Goal: Information Seeking & Learning: Learn about a topic

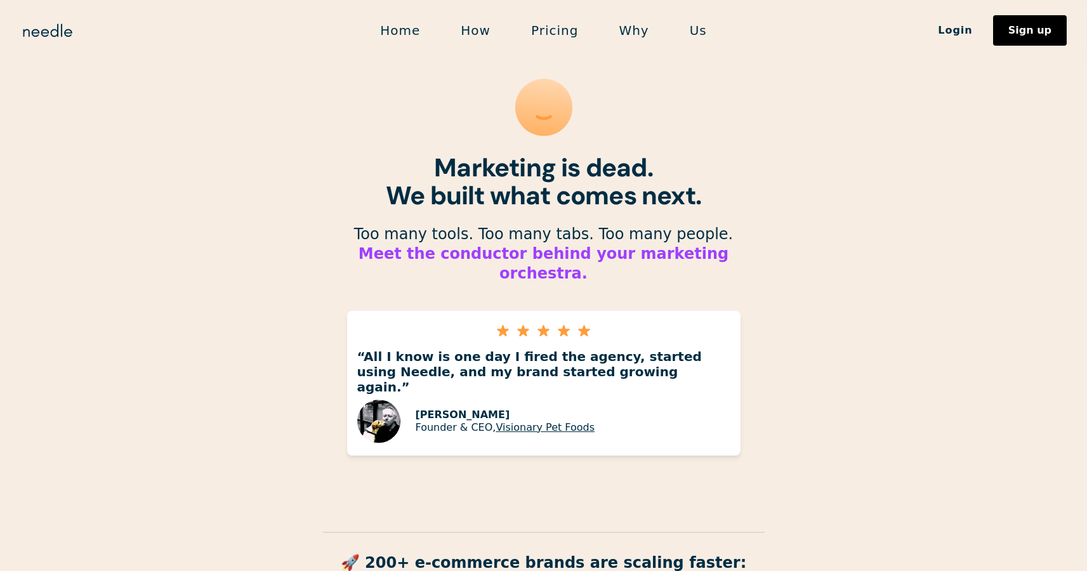
scroll to position [87, 0]
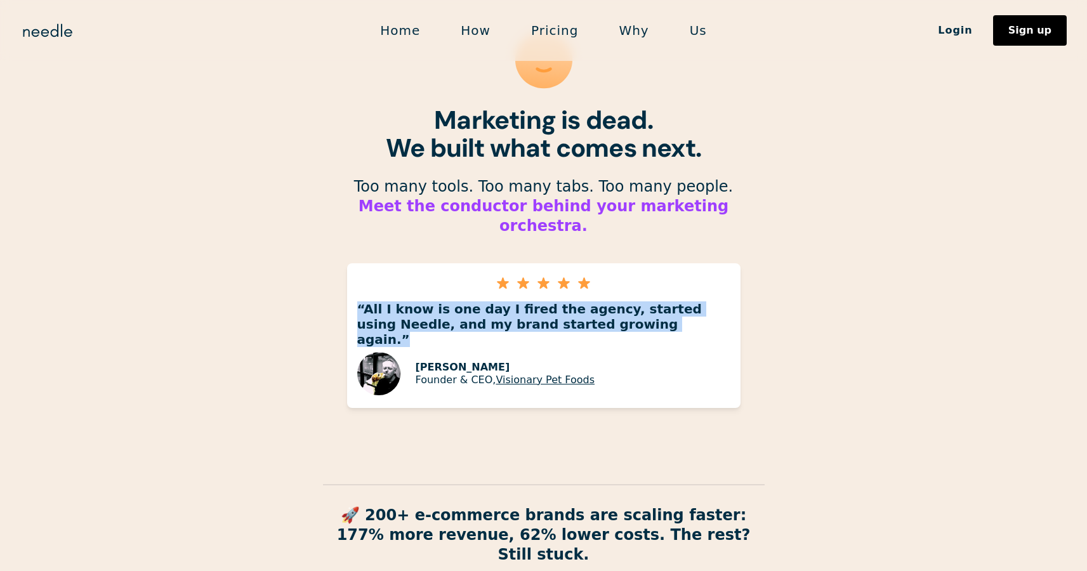
drag, startPoint x: 695, startPoint y: 307, endPoint x: 329, endPoint y: 284, distance: 366.9
click at [329, 284] on section "Marketing is dead. We built what comes next. ‍ Too many tools. Too many tabs. T…" at bounding box center [543, 312] width 1087 height 798
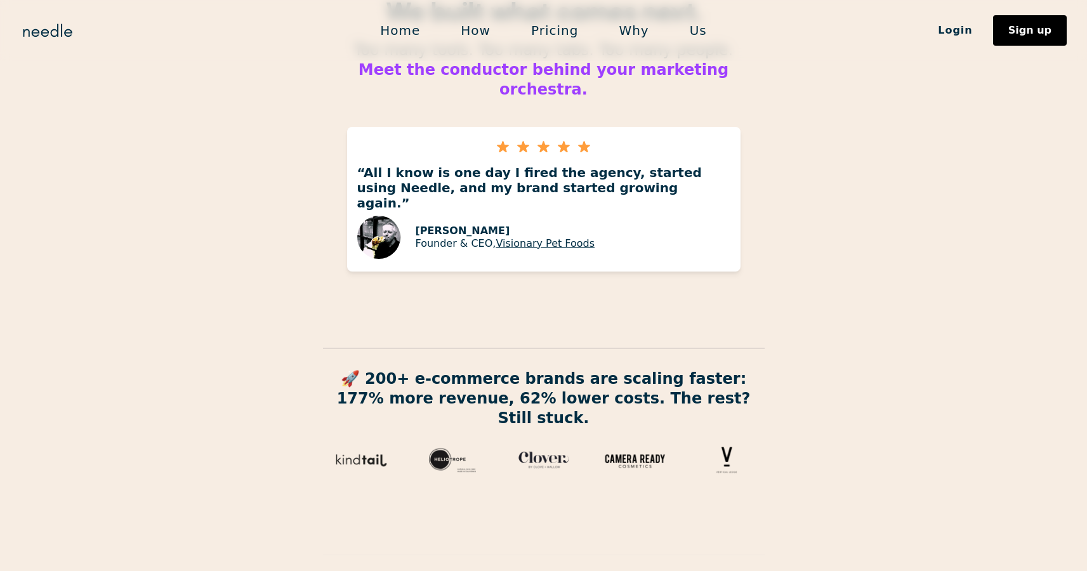
scroll to position [354, 0]
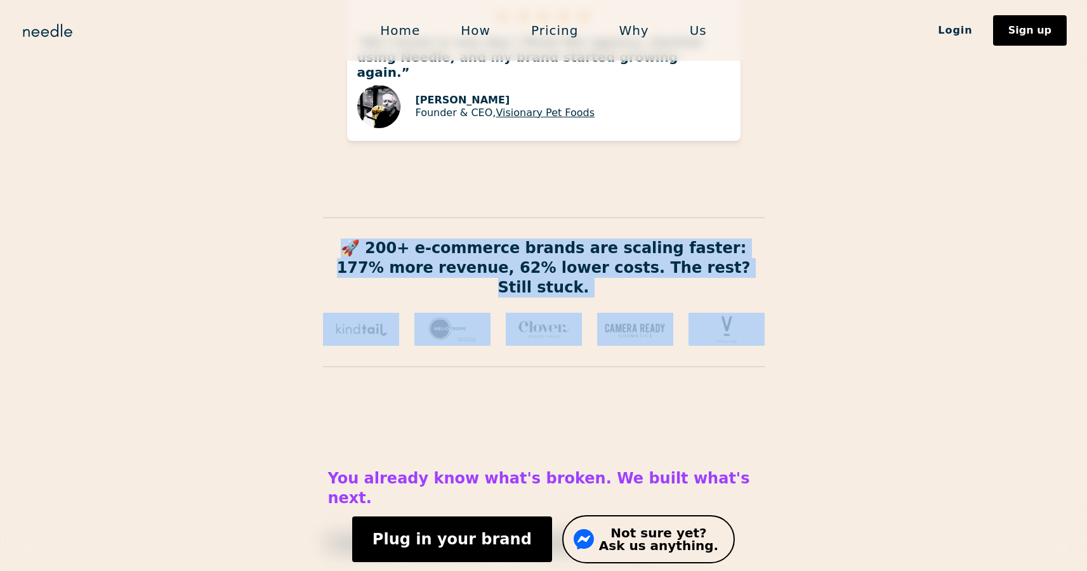
drag, startPoint x: 329, startPoint y: 211, endPoint x: 805, endPoint y: 291, distance: 482.1
click at [805, 291] on section "Marketing is dead. We built what comes next. ‍ Too many tools. Too many tabs. T…" at bounding box center [543, 45] width 1087 height 798
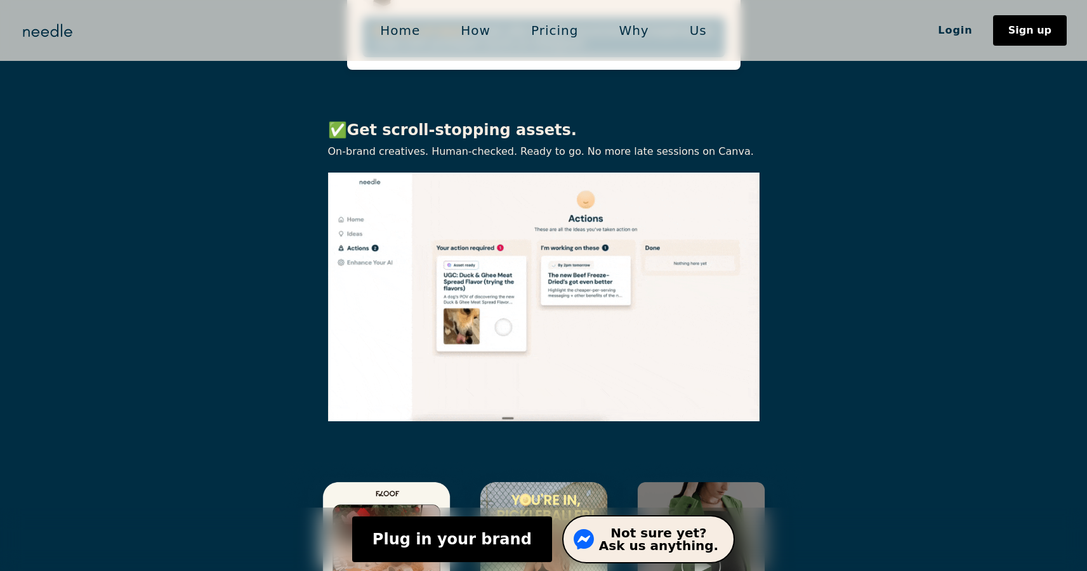
scroll to position [2802, 0]
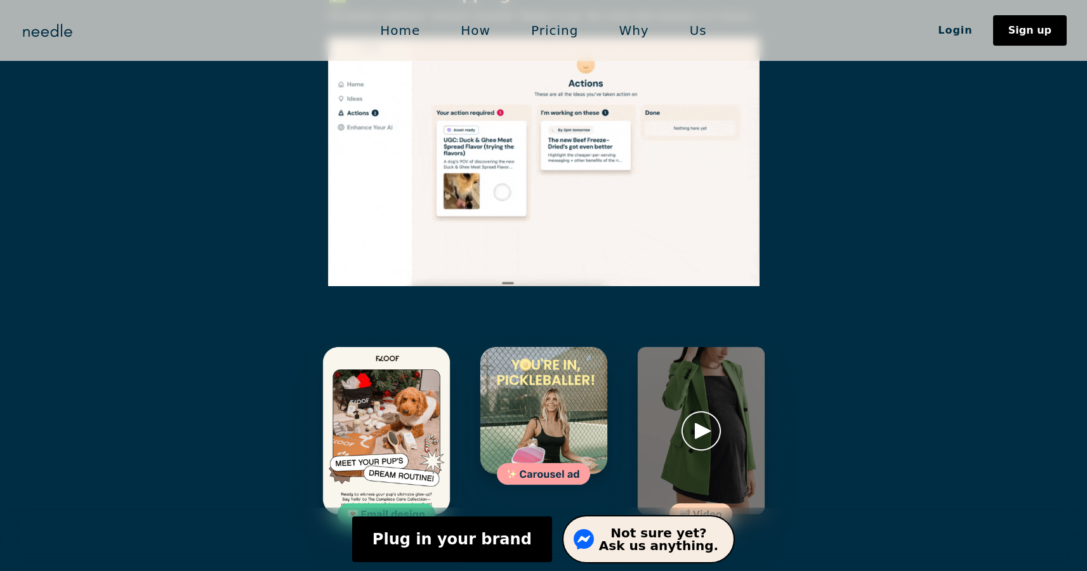
click at [704, 327] on img at bounding box center [701, 451] width 208 height 249
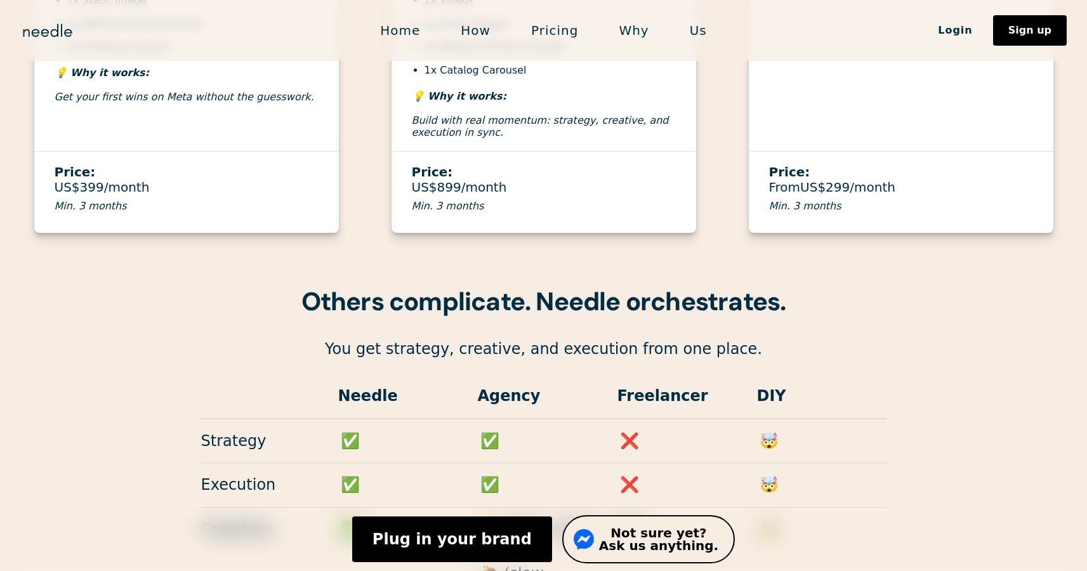
scroll to position [4903, 0]
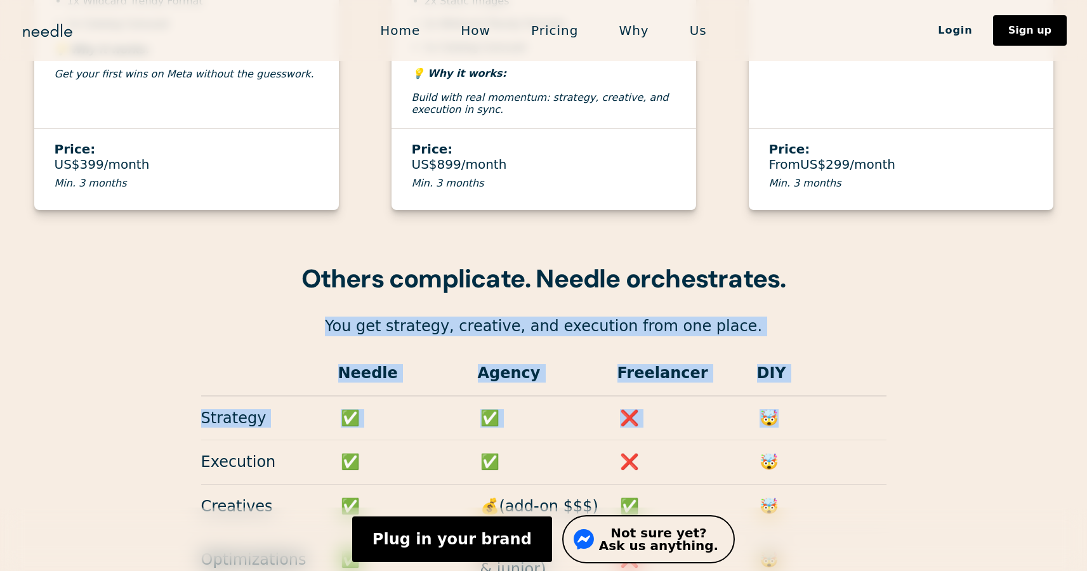
drag, startPoint x: 835, startPoint y: 220, endPoint x: 830, endPoint y: 113, distance: 106.8
click at [830, 261] on div "Others complicate. Needle orchestrates. You get strategy, creative, and executi…" at bounding box center [543, 553] width 1087 height 585
click at [830, 261] on h3 "Others complicate. Needle orchestrates." at bounding box center [543, 279] width 1087 height 36
drag, startPoint x: 834, startPoint y: 157, endPoint x: 900, endPoint y: 290, distance: 148.2
click at [900, 290] on div "Others complicate. Needle orchestrates. You get strategy, creative, and executi…" at bounding box center [543, 553] width 1087 height 585
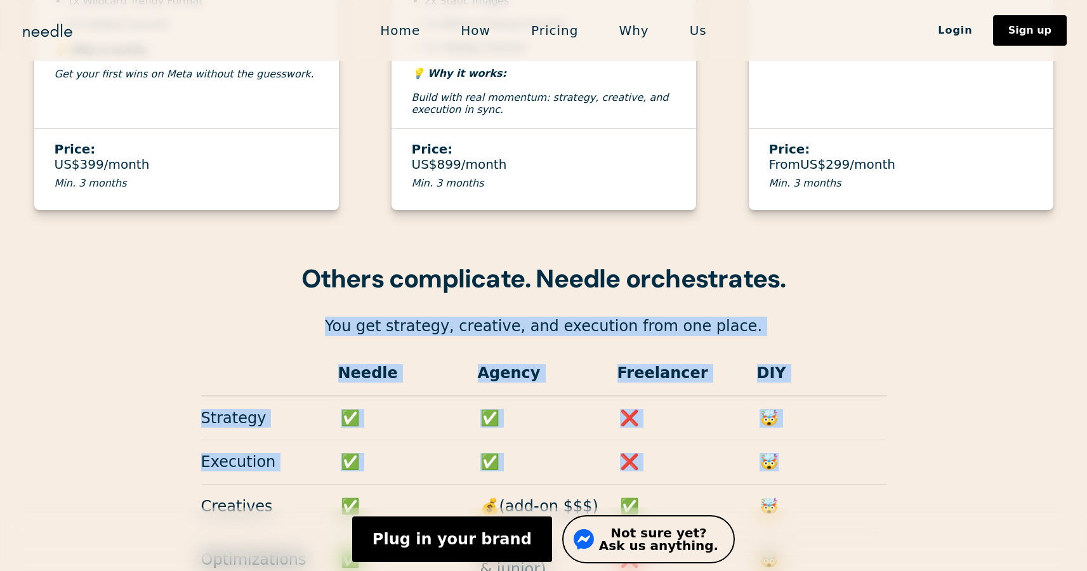
click at [900, 290] on div "Others complicate. Needle orchestrates. You get strategy, creative, and executi…" at bounding box center [543, 553] width 1087 height 585
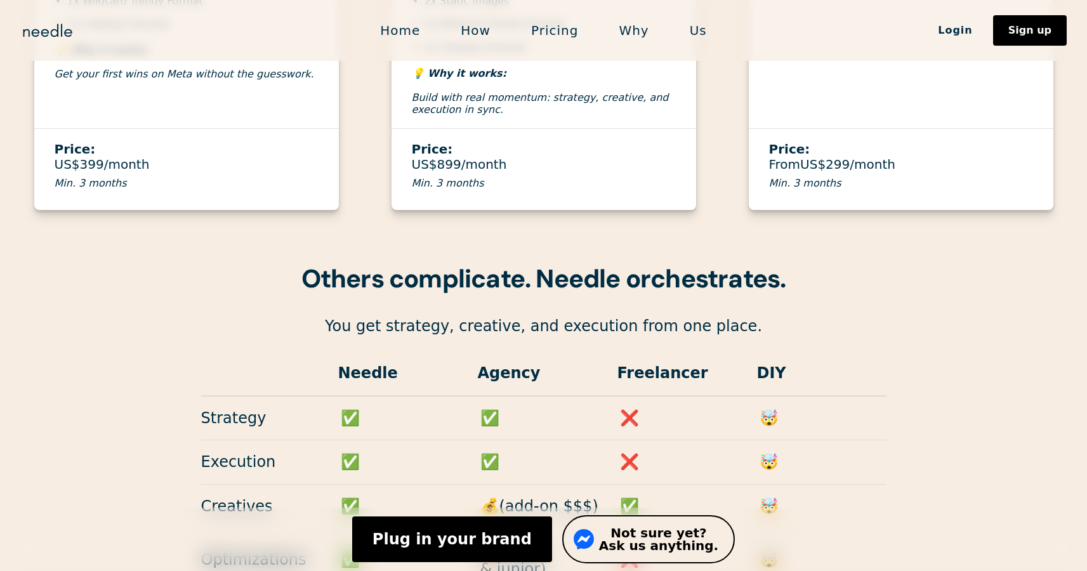
click at [891, 351] on div "Others complicate. Needle orchestrates. You get strategy, creative, and executi…" at bounding box center [543, 553] width 1087 height 585
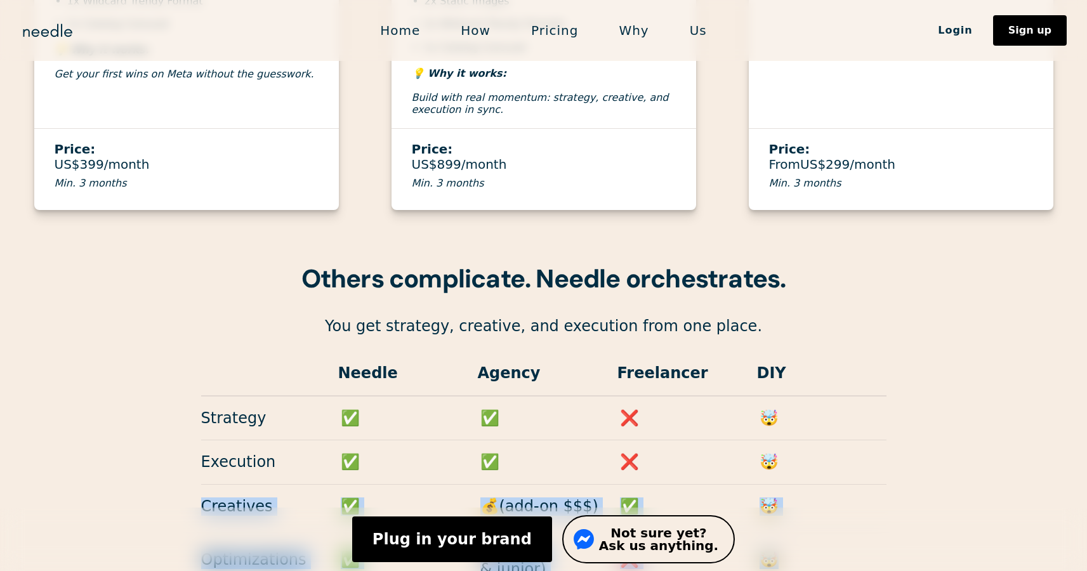
drag, startPoint x: 891, startPoint y: 305, endPoint x: 889, endPoint y: 397, distance: 91.4
click at [889, 397] on div "Others complicate. Needle orchestrates. You get strategy, creative, and executi…" at bounding box center [543, 553] width 1087 height 585
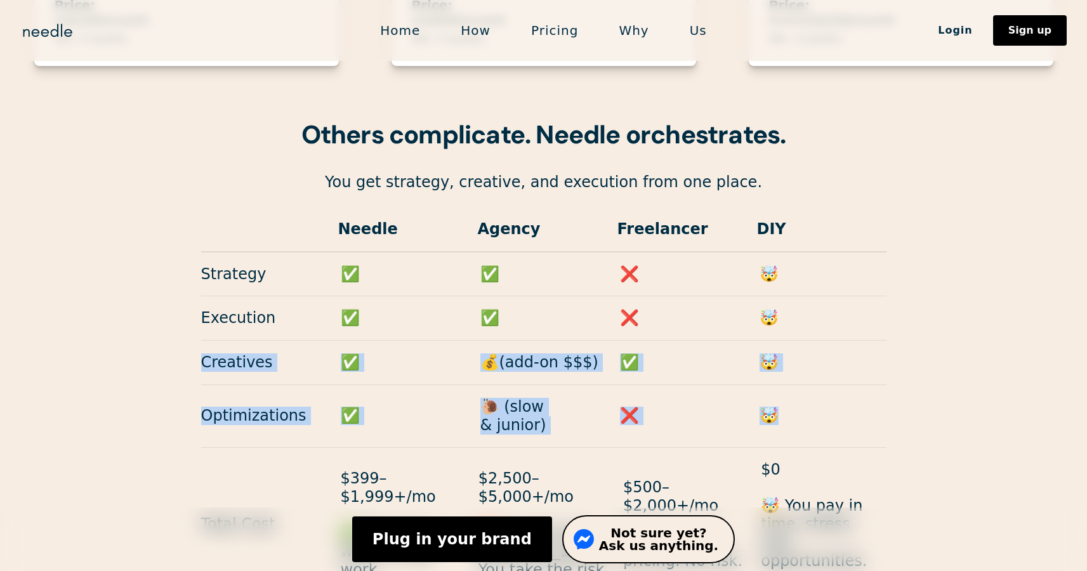
scroll to position [5112, 0]
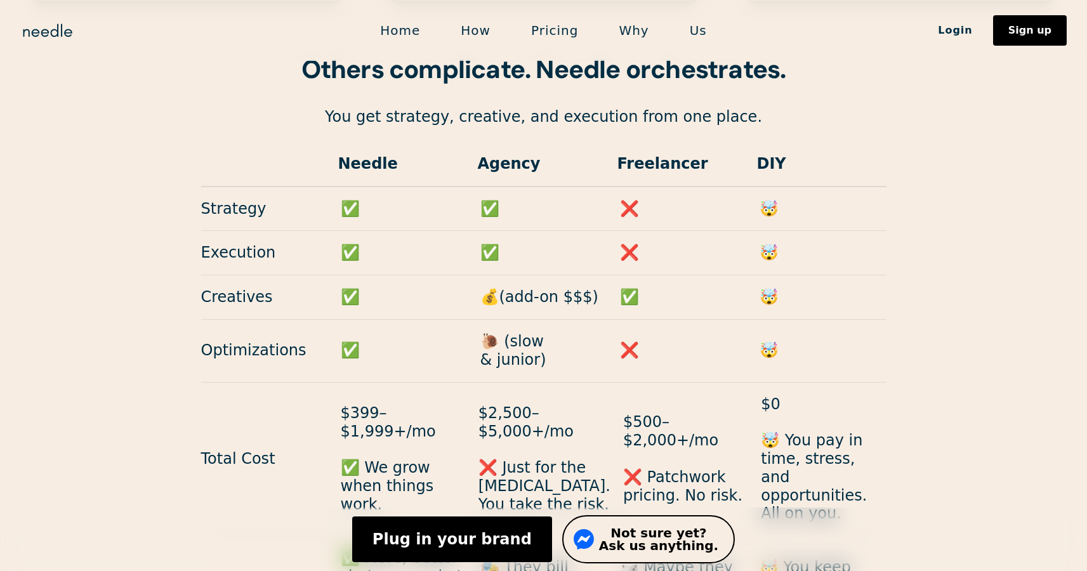
click at [906, 224] on div "Others complicate. Needle orchestrates. You get strategy, creative, and executi…" at bounding box center [543, 343] width 1087 height 585
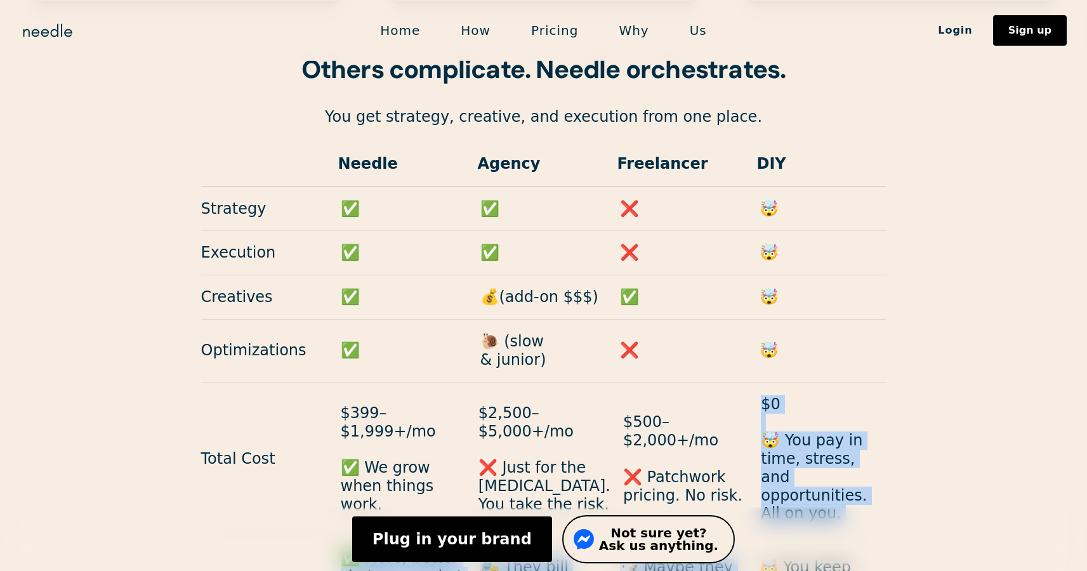
drag, startPoint x: 885, startPoint y: 194, endPoint x: 921, endPoint y: 352, distance: 162.8
click at [921, 352] on div "Others complicate. Needle orchestrates. You get strategy, creative, and executi…" at bounding box center [543, 343] width 1087 height 585
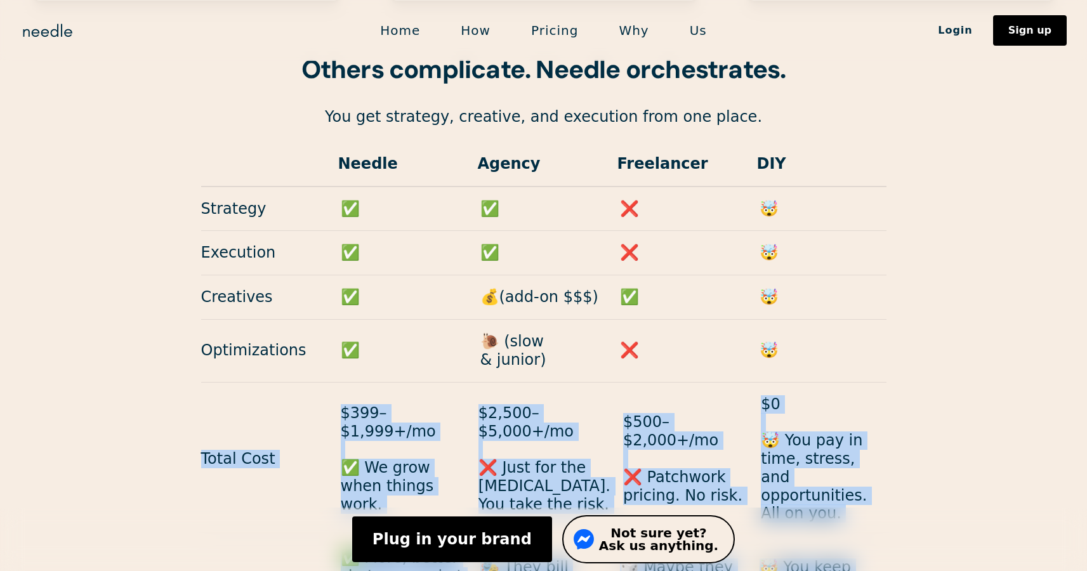
drag, startPoint x: 898, startPoint y: 405, endPoint x: 178, endPoint y: 251, distance: 736.1
click at [178, 251] on div "Others complicate. Needle orchestrates. You get strategy, creative, and executi…" at bounding box center [543, 343] width 1087 height 585
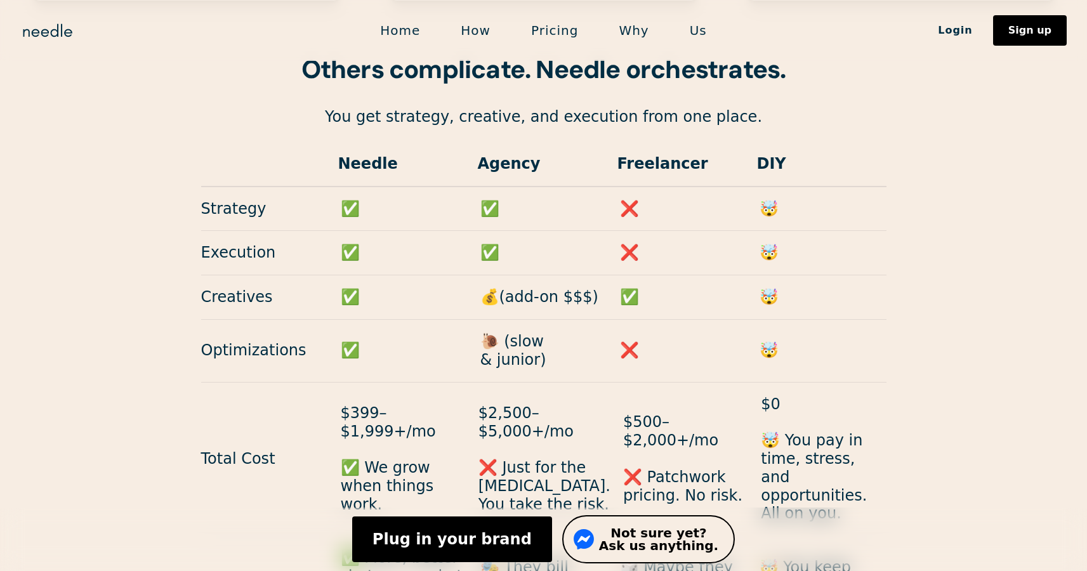
click at [348, 320] on div "Optimizations ✅ 🐌 (slow & junior) ❌ 🤯" at bounding box center [544, 351] width 686 height 63
drag, startPoint x: 430, startPoint y: 296, endPoint x: 330, endPoint y: 269, distance: 103.2
click at [330, 383] on div "Total Cost $399–$1,999+/mo ✅ We grow when things work. $2,500–$5,000+/mo ❌ Just…" at bounding box center [544, 460] width 686 height 154
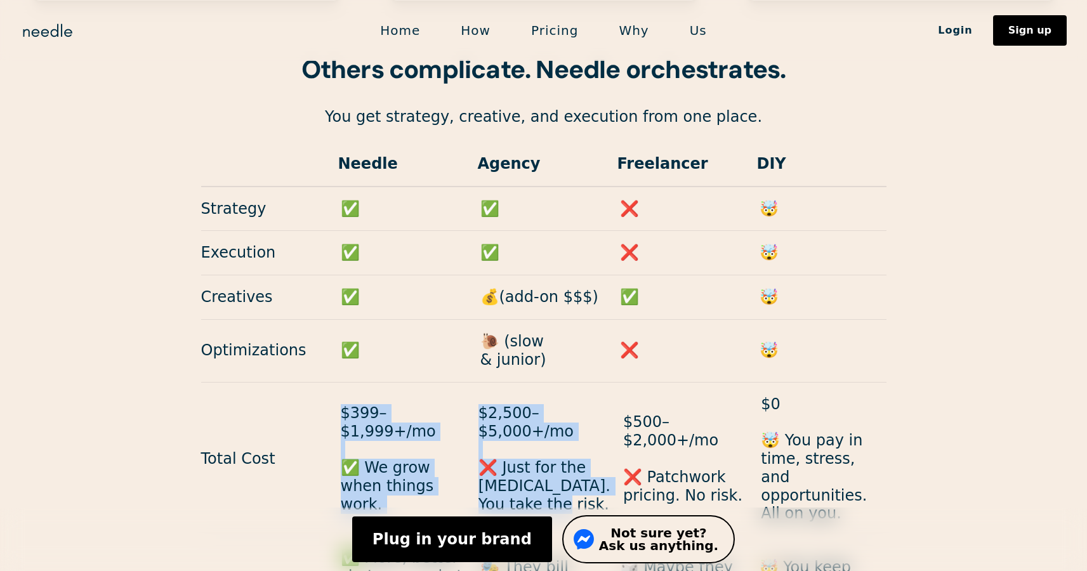
drag, startPoint x: 335, startPoint y: 223, endPoint x: 536, endPoint y: 309, distance: 218.7
click at [536, 383] on div "Total Cost $399–$1,999+/mo ✅ We grow when things work. $2,500–$5,000+/mo ❌ Just…" at bounding box center [544, 460] width 686 height 154
click at [536, 404] on p "$2,500–$5,000+/mo ❌ Just for the [MEDICAL_DATA]. You take the risk." at bounding box center [545, 459] width 132 height 110
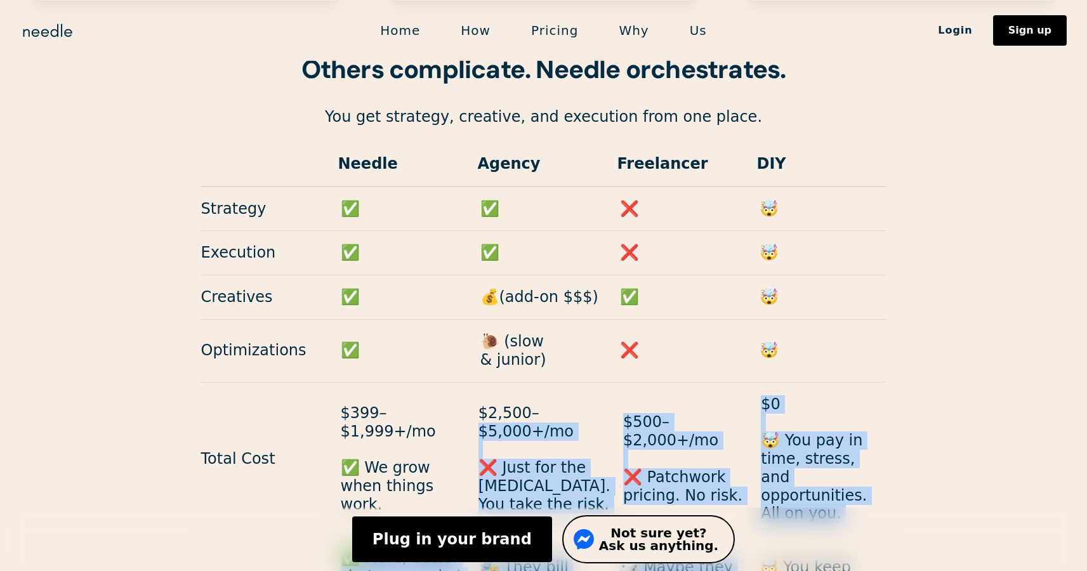
drag, startPoint x: 611, startPoint y: 213, endPoint x: 867, endPoint y: 335, distance: 283.1
click at [867, 335] on div "Needle Agency Freelancer DIY Strategy ✅ ✅ ❌ 🤯 Execution ✅ ✅ ❌ 🤯 Creatives ✅ 💰(a…" at bounding box center [544, 389] width 686 height 494
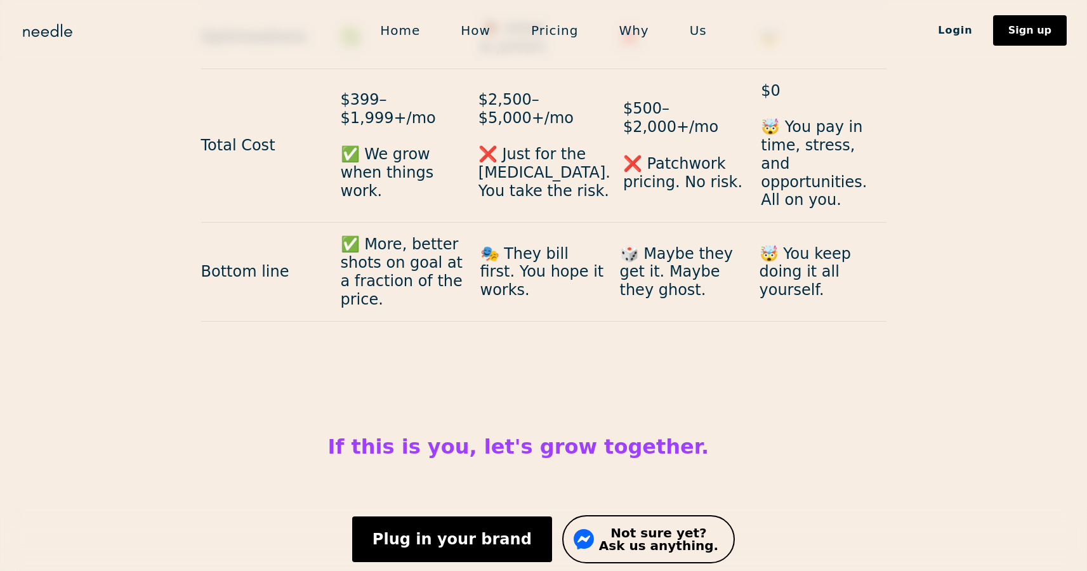
scroll to position [5573, 0]
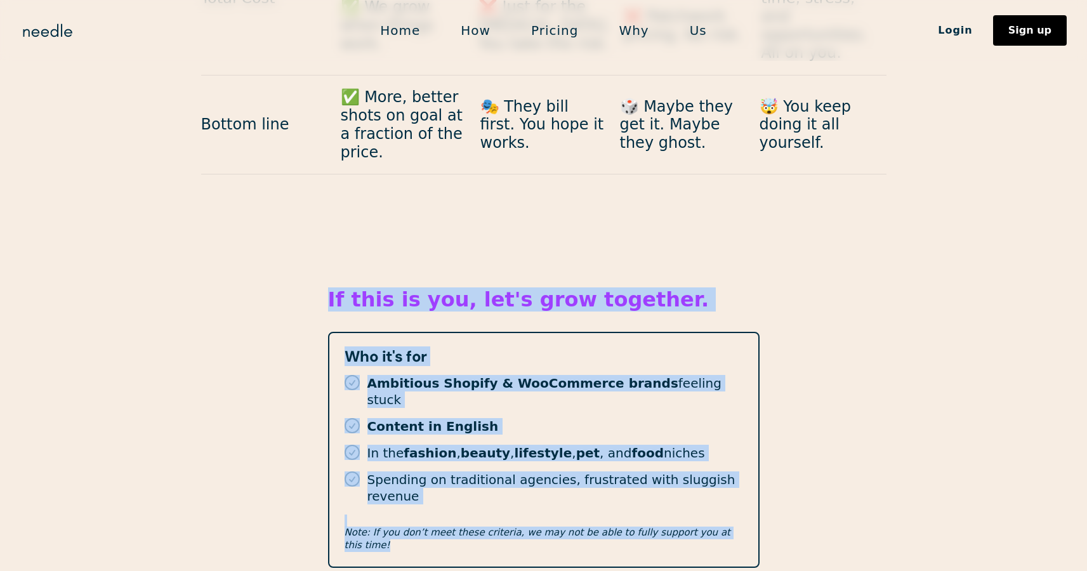
drag, startPoint x: 772, startPoint y: 303, endPoint x: 286, endPoint y: 98, distance: 528.2
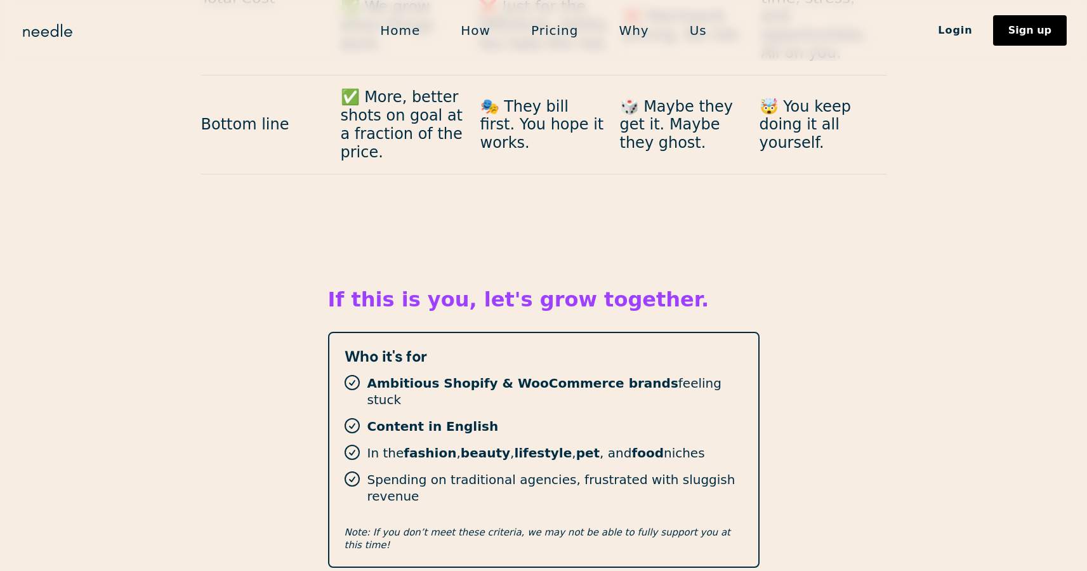
scroll to position [5769, 0]
